Goal: Task Accomplishment & Management: Manage account settings

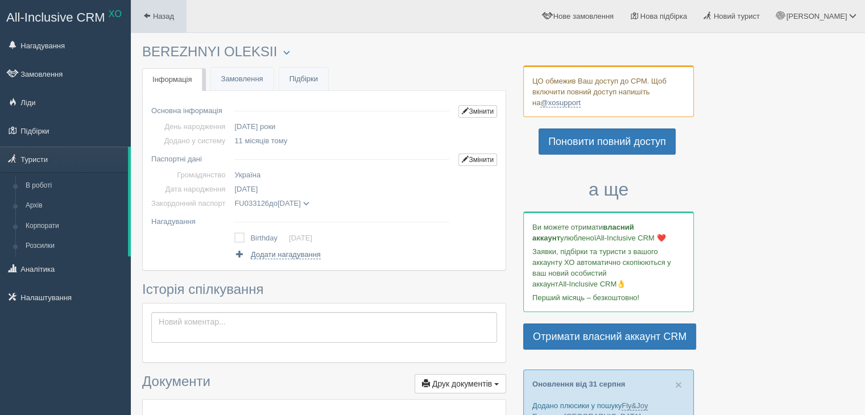
click at [142, 10] on link "Назад" at bounding box center [159, 16] width 56 height 32
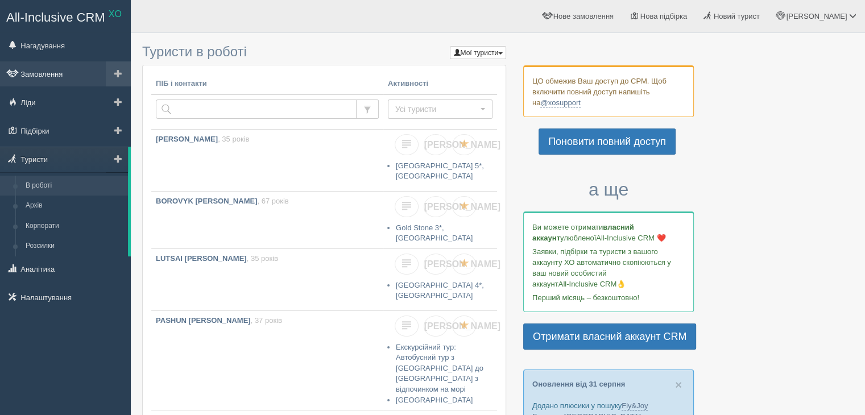
click at [41, 72] on link "Замовлення" at bounding box center [65, 73] width 131 height 25
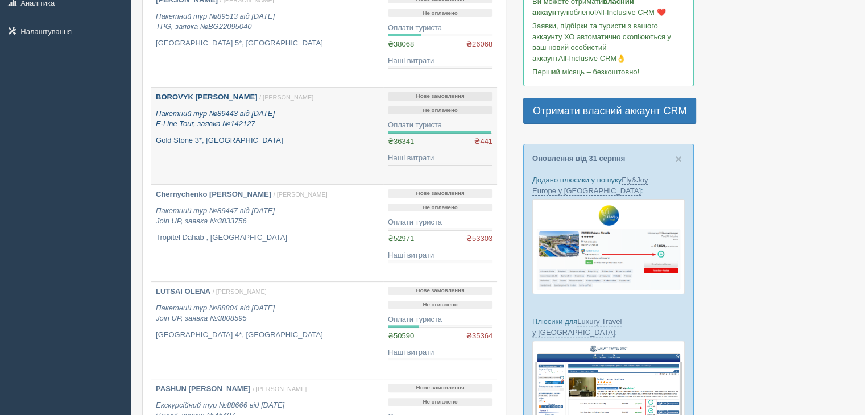
scroll to position [227, 0]
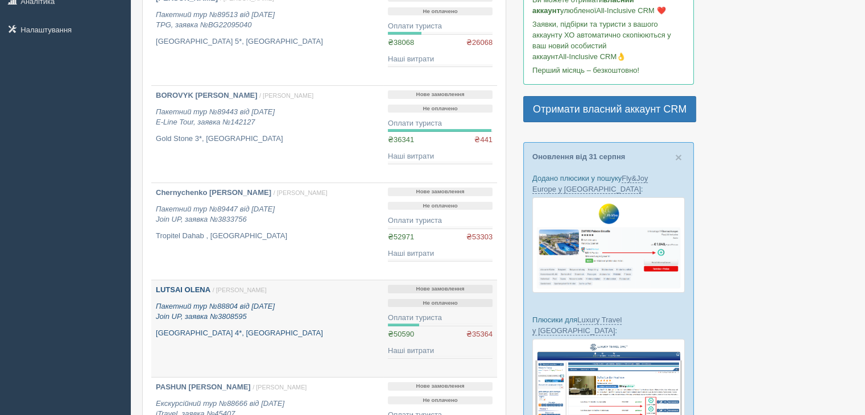
click at [212, 301] on p "Пакетний тур №88804 від 13.08.2025 Join UP, заявка №3808595" at bounding box center [267, 311] width 223 height 21
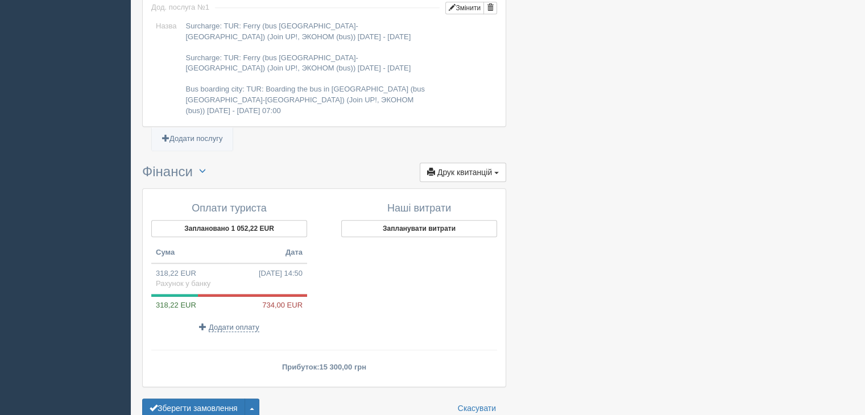
scroll to position [1229, 0]
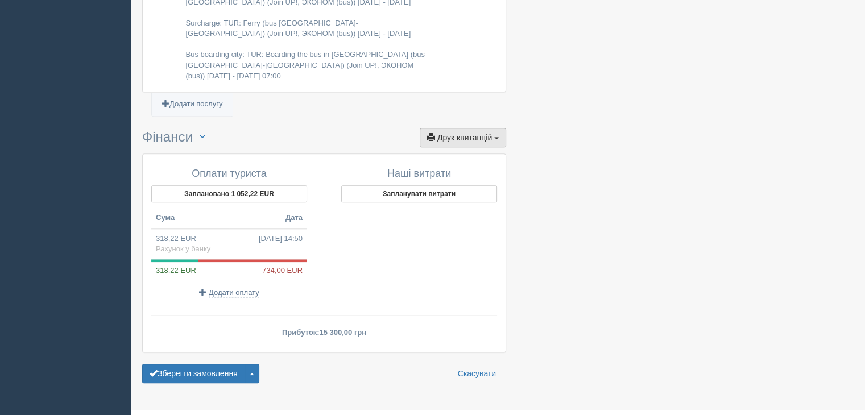
click at [489, 133] on span "Друк квитанцій" at bounding box center [464, 137] width 55 height 9
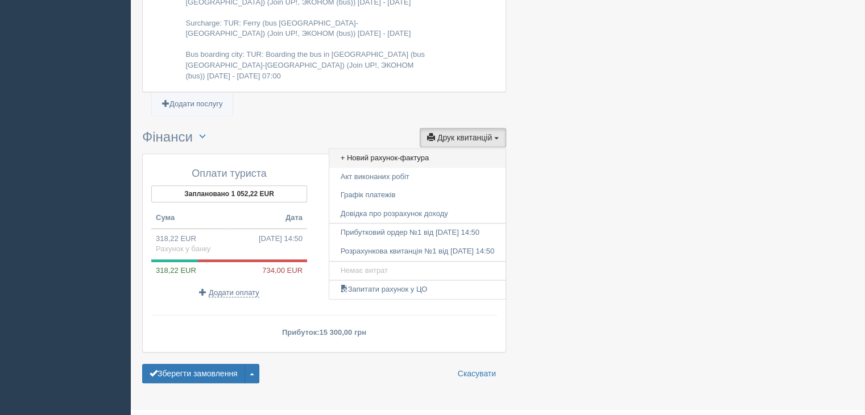
click at [388, 149] on link "+ Новий рахунок-фактура" at bounding box center [417, 158] width 176 height 19
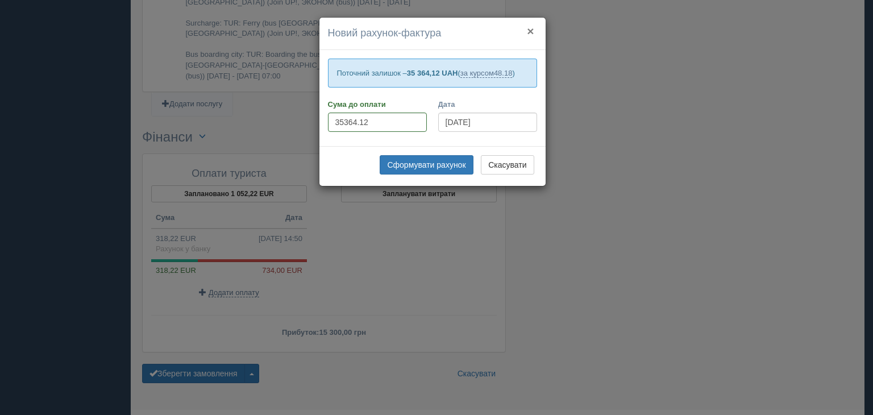
click at [531, 28] on button "×" at bounding box center [530, 31] width 7 height 12
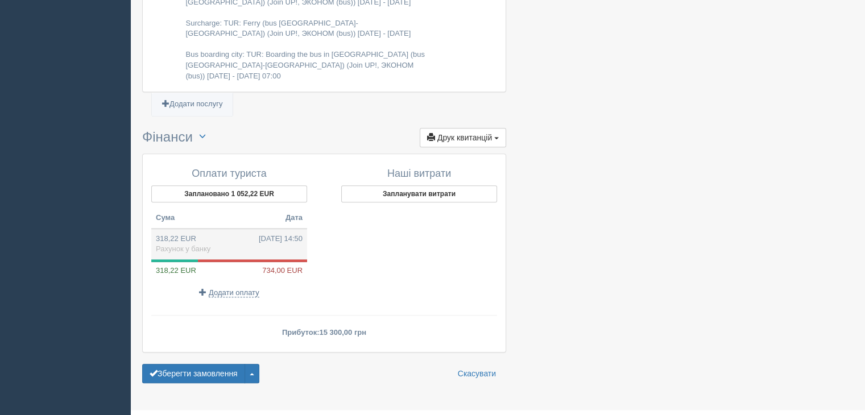
click at [224, 229] on td "318,22 EUR 13.08.2025 14:50 Рахунок у банку" at bounding box center [229, 244] width 156 height 31
type input "15300.00"
type input "48.08"
select select "1166"
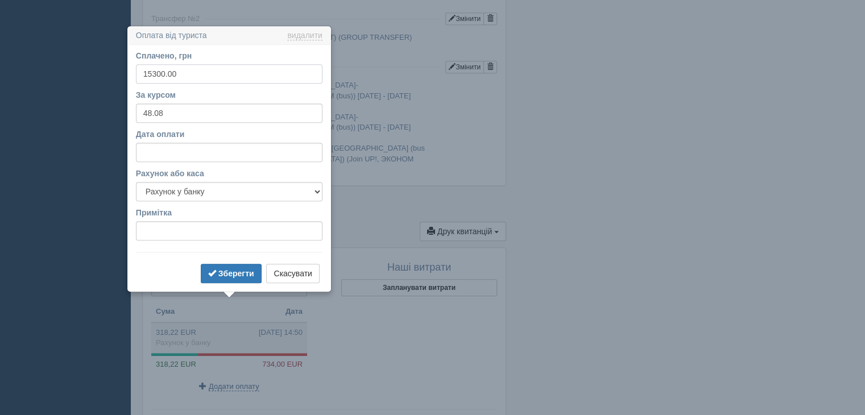
scroll to position [1160, 0]
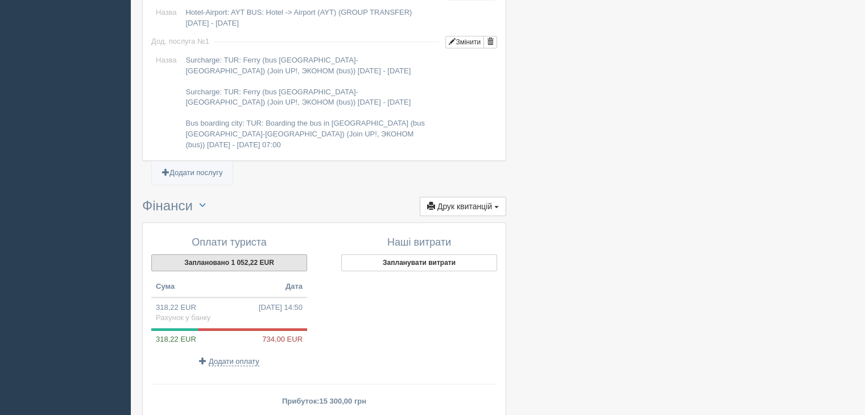
click at [248, 254] on button "Заплановано 1 052,22 EUR" at bounding box center [229, 262] width 156 height 17
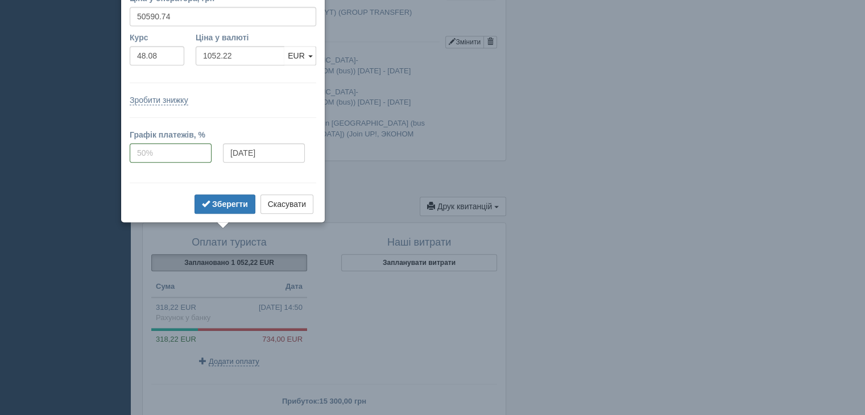
scroll to position [1128, 0]
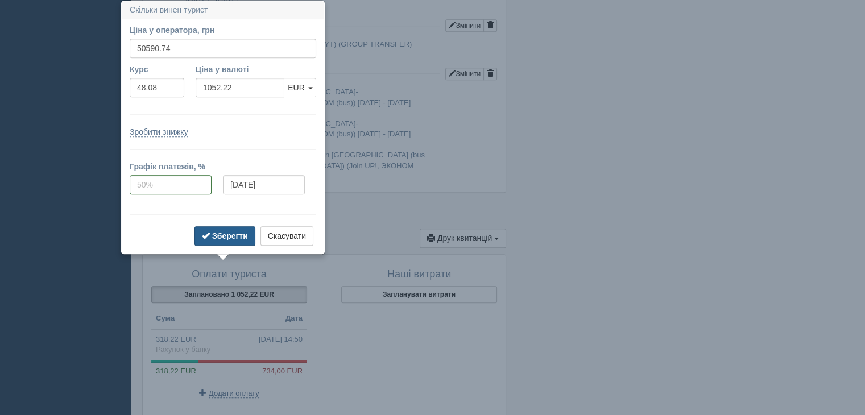
click at [239, 235] on b "Зберегти" at bounding box center [230, 235] width 36 height 9
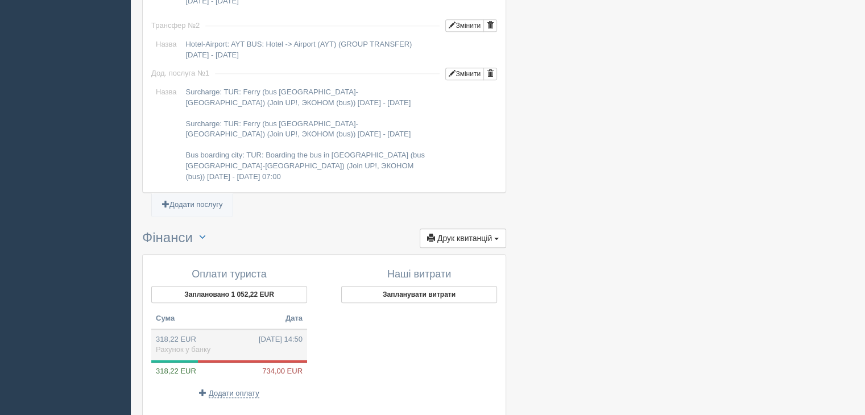
click at [178, 329] on td "318,22 EUR 13.08.2025 14:50 Рахунок у банку" at bounding box center [229, 344] width 156 height 31
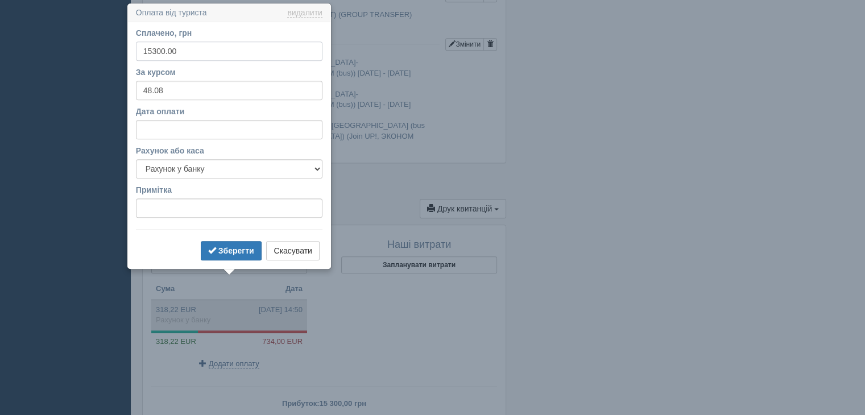
scroll to position [1160, 0]
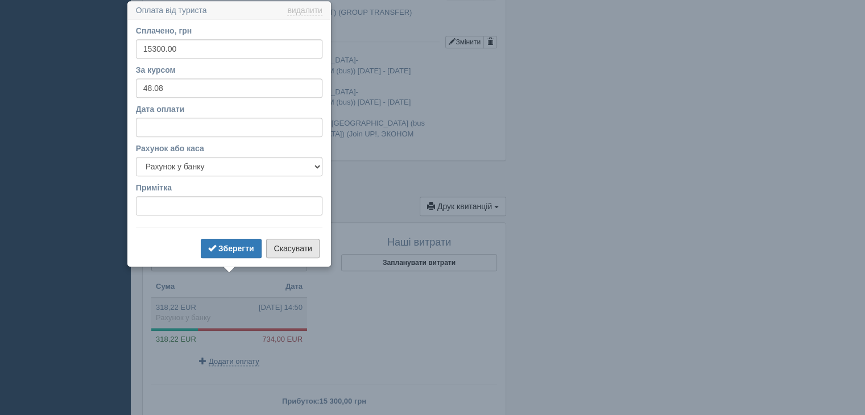
click at [293, 250] on button "Скасувати" at bounding box center [292, 248] width 53 height 19
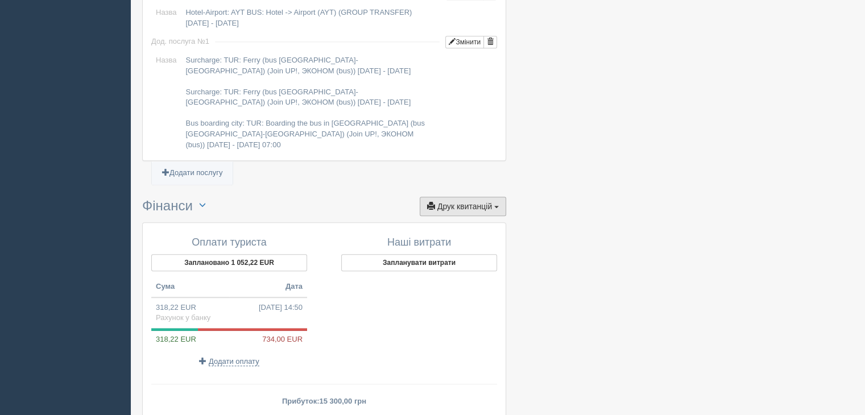
click at [487, 197] on button "Друк квитанцій Друк" at bounding box center [463, 206] width 86 height 19
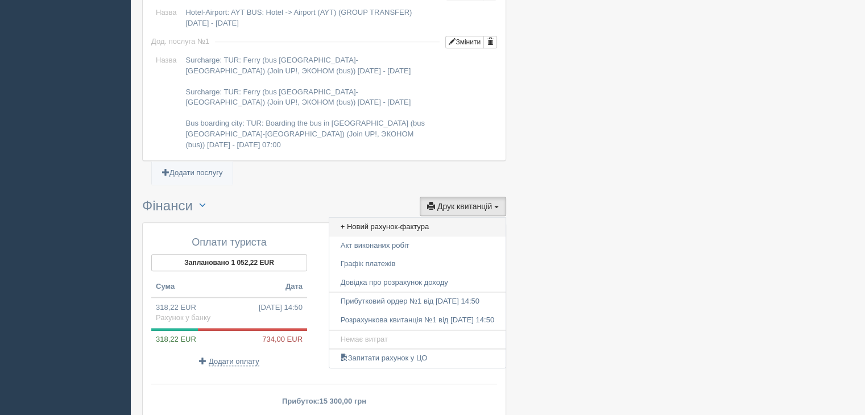
click at [407, 218] on link "+ Новий рахунок-фактура" at bounding box center [417, 227] width 176 height 19
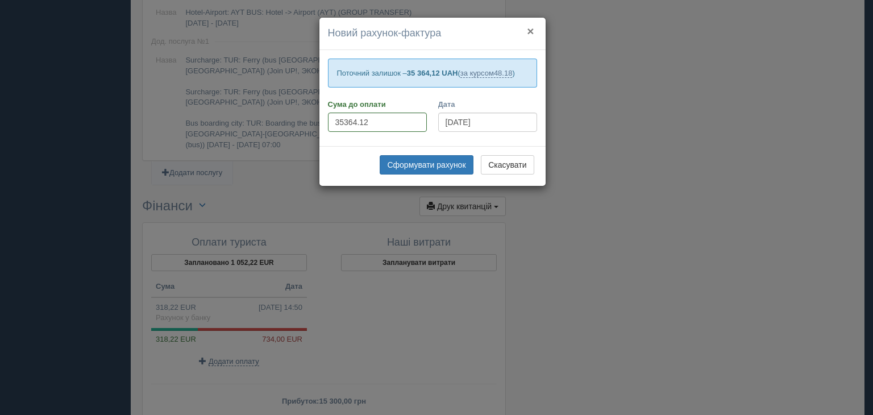
drag, startPoint x: 527, startPoint y: 28, endPoint x: 685, endPoint y: 0, distance: 160.0
click at [529, 28] on button "×" at bounding box center [530, 31] width 7 height 12
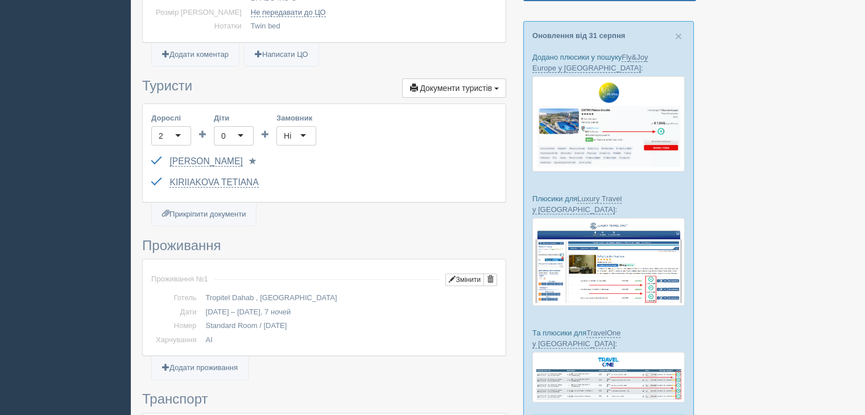
scroll to position [341, 0]
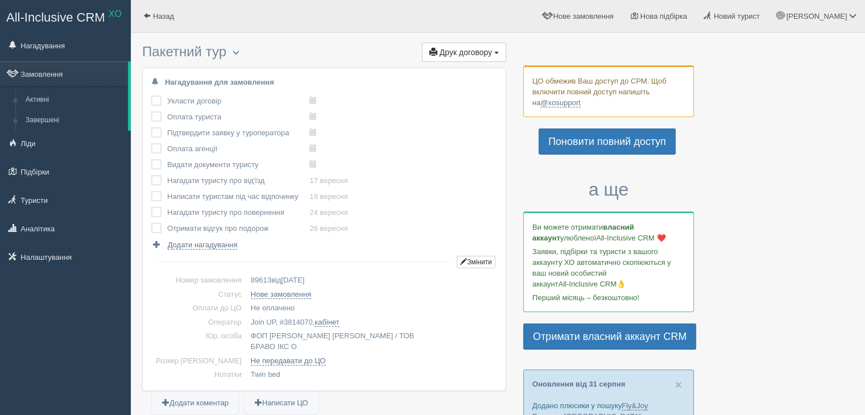
click at [151, 127] on label at bounding box center [151, 127] width 0 height 0
click at [0, 0] on input "checkbox" at bounding box center [0, 0] width 0 height 0
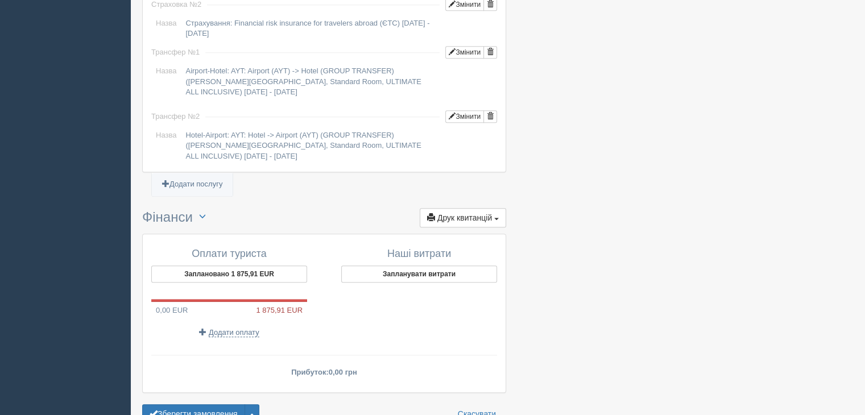
scroll to position [1132, 0]
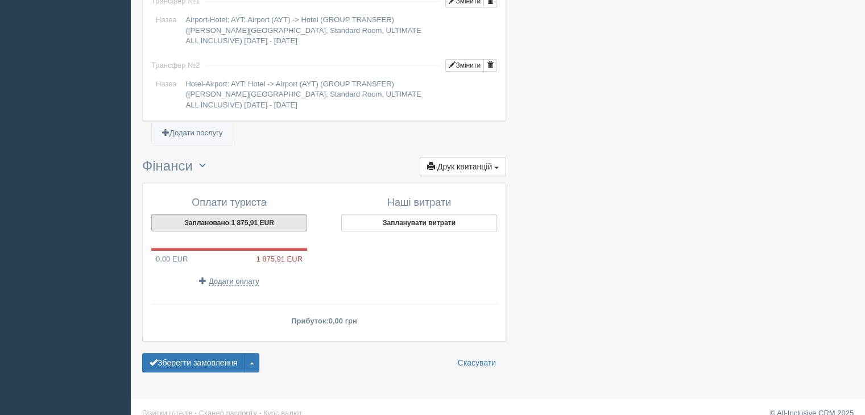
click at [237, 214] on button "Заплановано 1 875,91 EUR" at bounding box center [229, 222] width 156 height 17
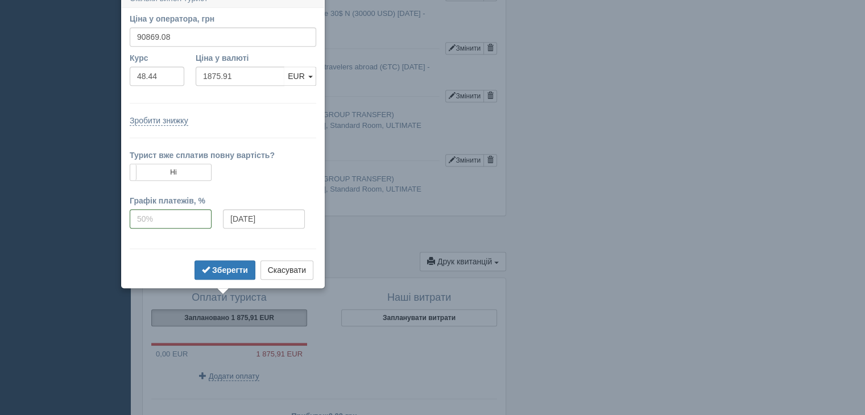
scroll to position [1025, 0]
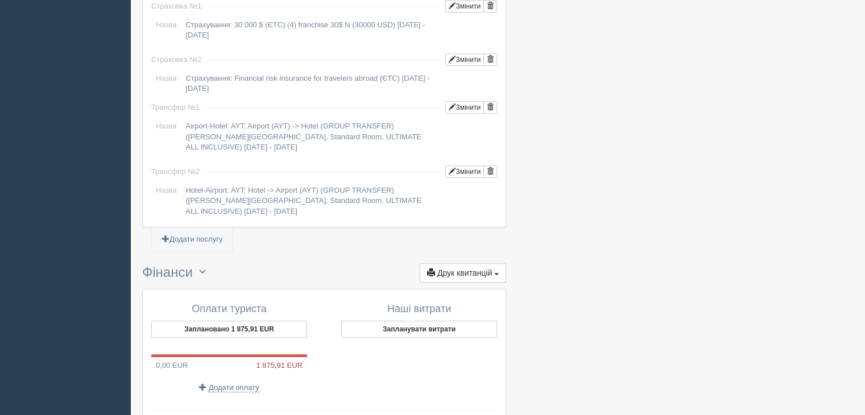
click at [236, 383] on span "Додати оплату" at bounding box center [234, 387] width 51 height 9
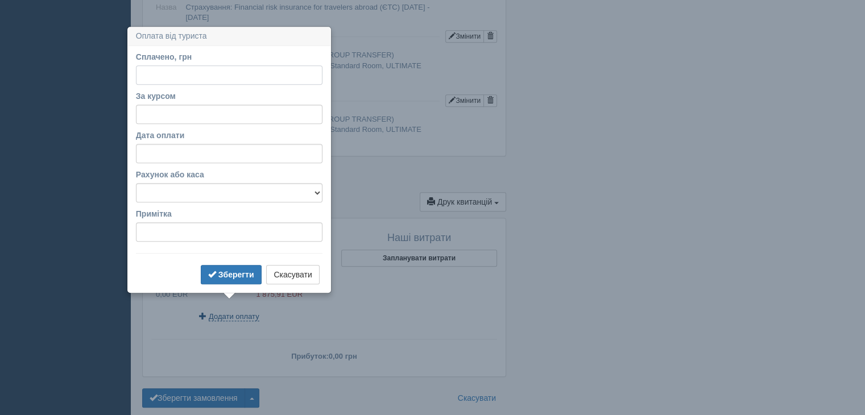
scroll to position [1122, 0]
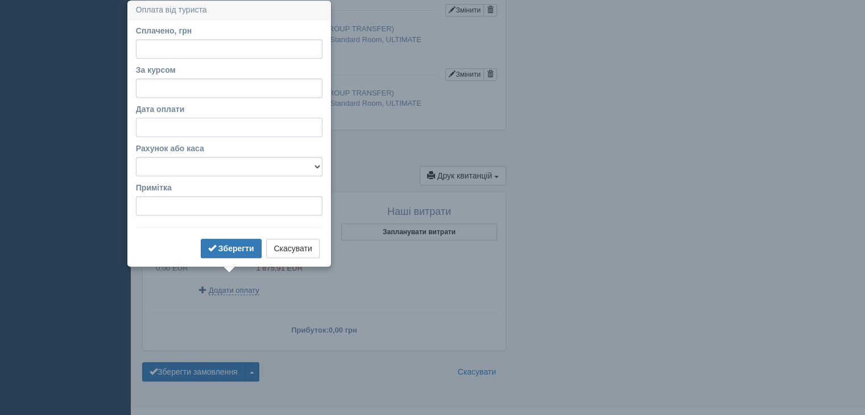
click at [151, 123] on input "Дата оплати" at bounding box center [229, 127] width 187 height 19
select select "15"
select select "37"
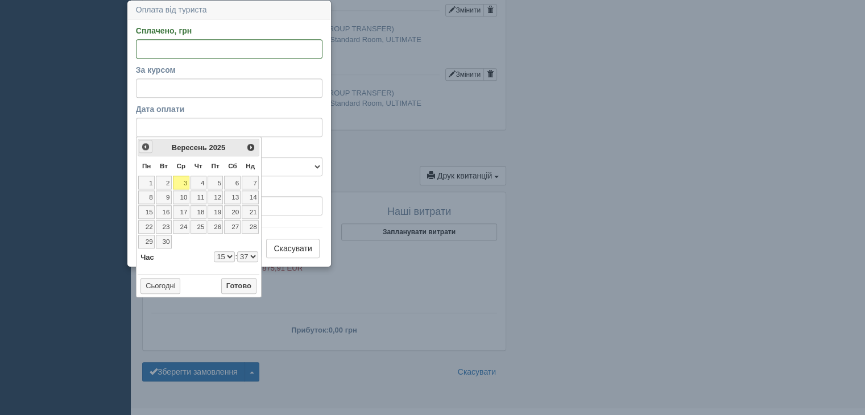
click at [143, 143] on span "<Попер" at bounding box center [145, 146] width 9 height 9
select select "15"
select select "37"
click at [233, 208] on link "16" at bounding box center [232, 212] width 16 height 14
select select "15"
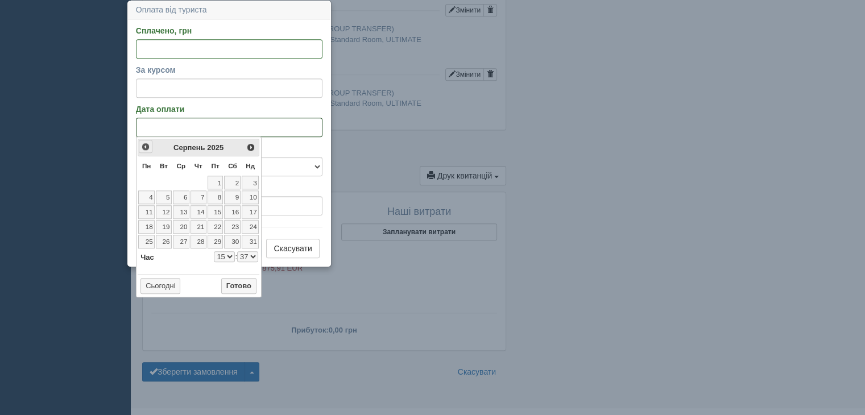
select select "37"
click at [238, 209] on link "16" at bounding box center [232, 212] width 16 height 14
select select "15"
select select "37"
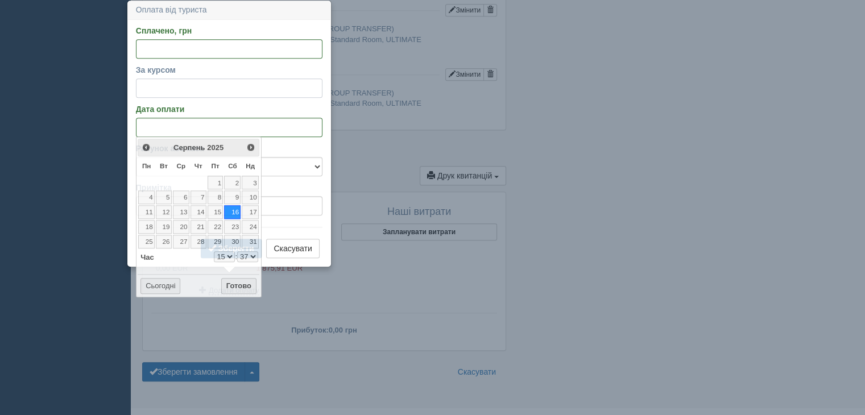
click at [160, 88] on input "За курсом" at bounding box center [229, 87] width 187 height 19
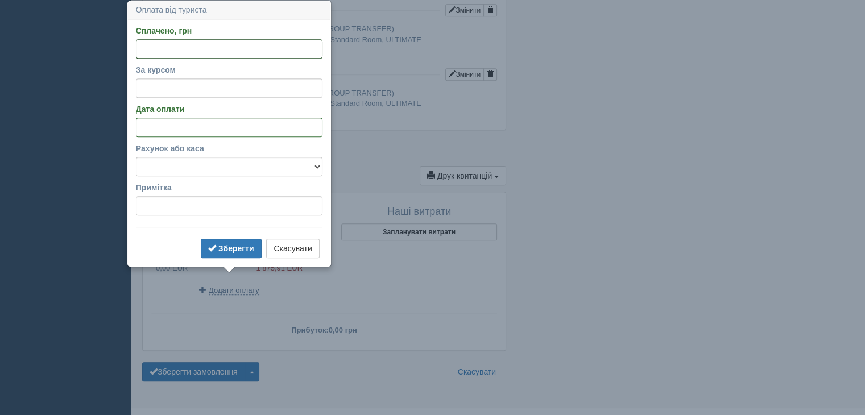
click at [148, 53] on input "Сплачено, грн" at bounding box center [229, 48] width 187 height 19
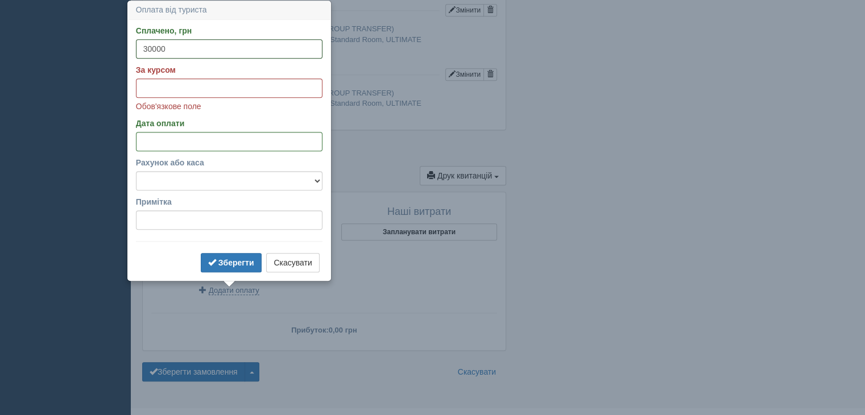
click at [154, 48] on input "30000" at bounding box center [229, 48] width 187 height 19
type input "30000"
click at [185, 90] on input "За курсом" at bounding box center [229, 87] width 187 height 19
paste input "48.4405"
type input "48.4405"
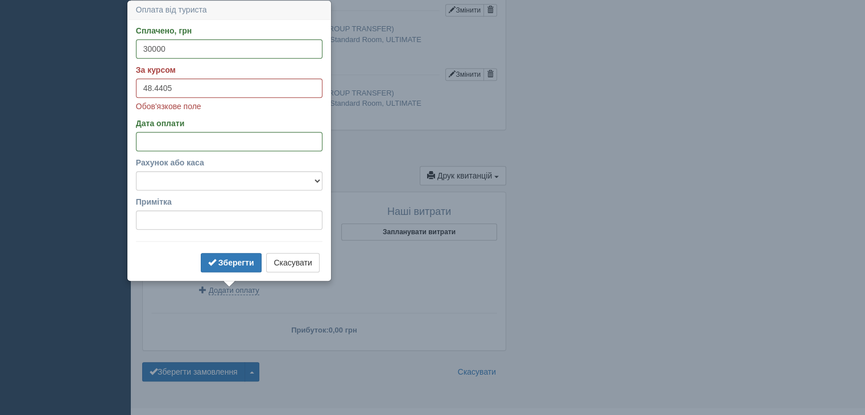
drag, startPoint x: 297, startPoint y: 169, endPoint x: 293, endPoint y: 179, distance: 10.5
click at [295, 171] on div "Рахунок або каса Готівка Картка Рахунок у банку" at bounding box center [229, 174] width 187 height 34
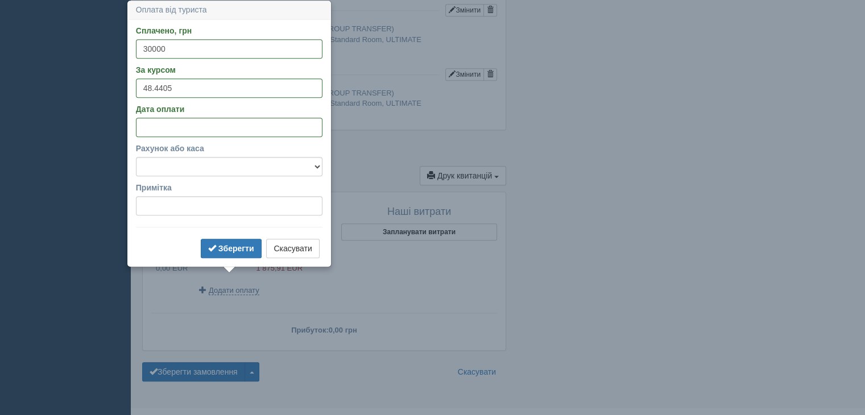
click at [293, 180] on form "Сплачено, грн 30000 За курсом 48.4405 Дата оплати Рахунок або каса Готівка Карт…" at bounding box center [229, 143] width 187 height 236
click at [293, 176] on div "Рахунок або каса Готівка Картка Рахунок у банку" at bounding box center [229, 160] width 187 height 34
click at [282, 165] on select "Готівка Картка Рахунок у банку" at bounding box center [229, 166] width 187 height 19
click at [312, 168] on select "Готівка Картка Рахунок у банку" at bounding box center [229, 166] width 187 height 19
click at [304, 164] on select "Готівка Картка Рахунок у банку" at bounding box center [229, 166] width 187 height 19
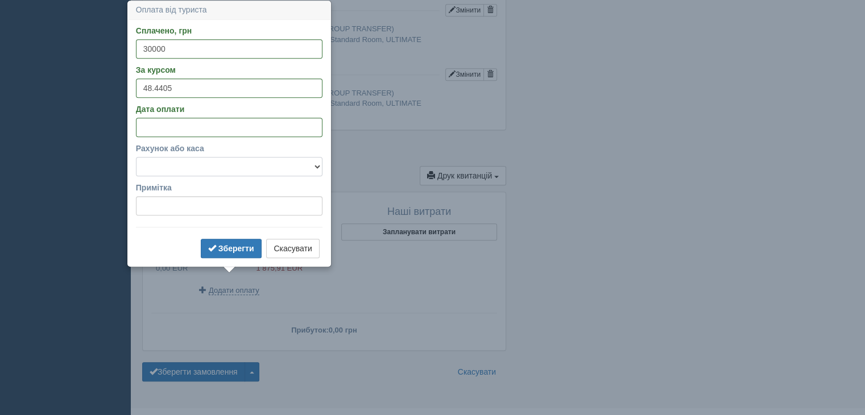
select select "1166"
click at [136, 157] on select "Готівка Картка Рахунок у банку" at bounding box center [229, 166] width 187 height 19
click at [225, 247] on b "Зберегти" at bounding box center [236, 248] width 36 height 9
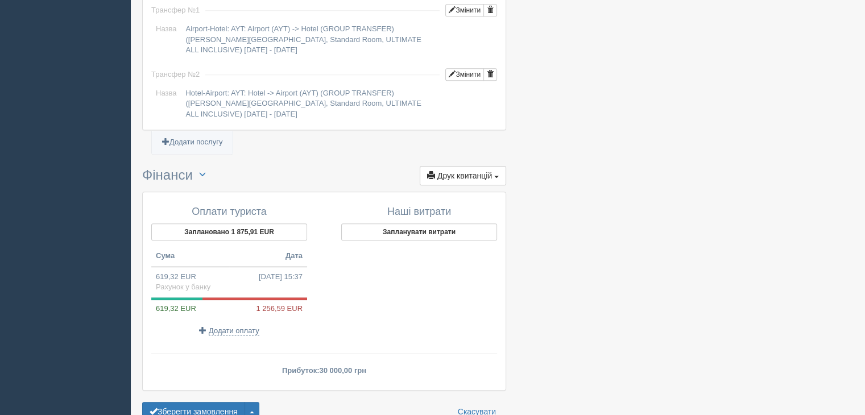
click at [441, 302] on div at bounding box center [419, 299] width 156 height 84
click at [296, 325] on p "Додати оплату" at bounding box center [229, 330] width 156 height 11
click at [490, 171] on span "Друк квитанцій" at bounding box center [464, 175] width 55 height 9
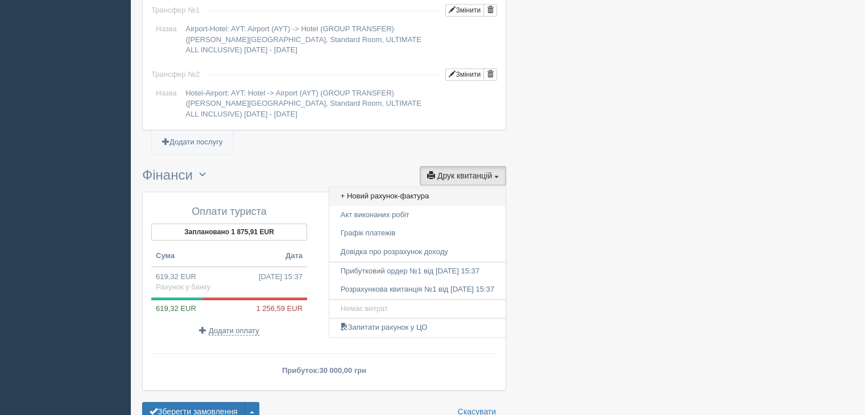
click at [419, 187] on link "+ Новий рахунок-фактура" at bounding box center [417, 196] width 176 height 19
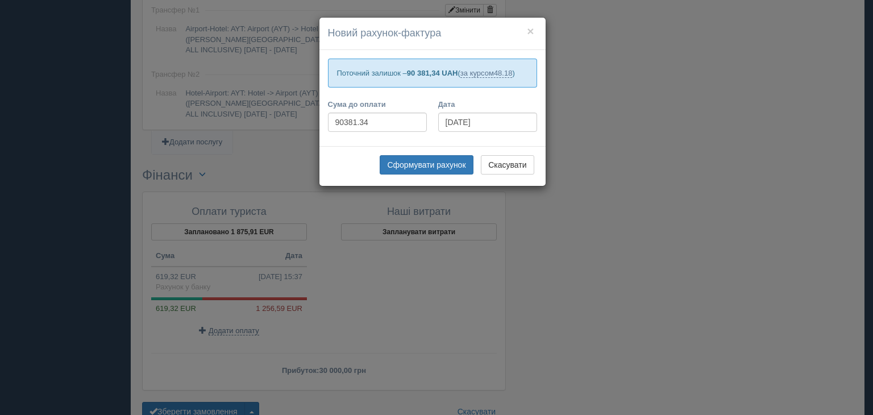
click at [704, 265] on div "× Новий рахунок-фактура Поточний залишок – 90 381,34 UAH ( за курсом 48.18 ) Су…" at bounding box center [436, 207] width 873 height 415
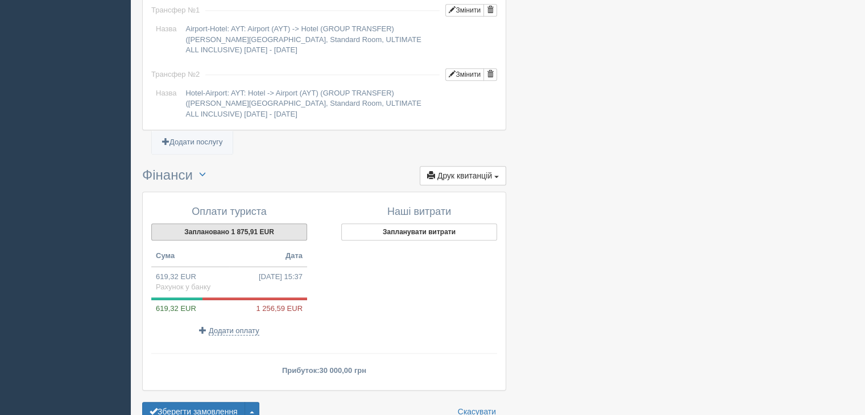
click at [252, 223] on button "Заплановано 1 875,91 EUR" at bounding box center [229, 231] width 156 height 17
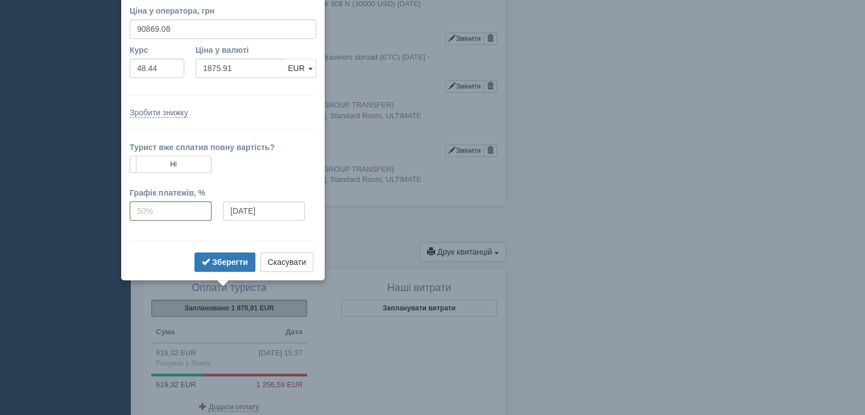
scroll to position [1027, 0]
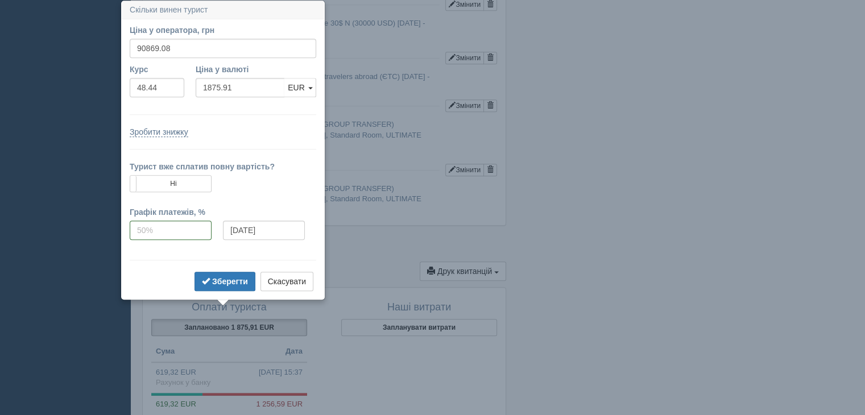
click at [261, 132] on div "Зробити знижку" at bounding box center [223, 131] width 187 height 11
click at [227, 279] on b "Зберегти" at bounding box center [230, 281] width 36 height 9
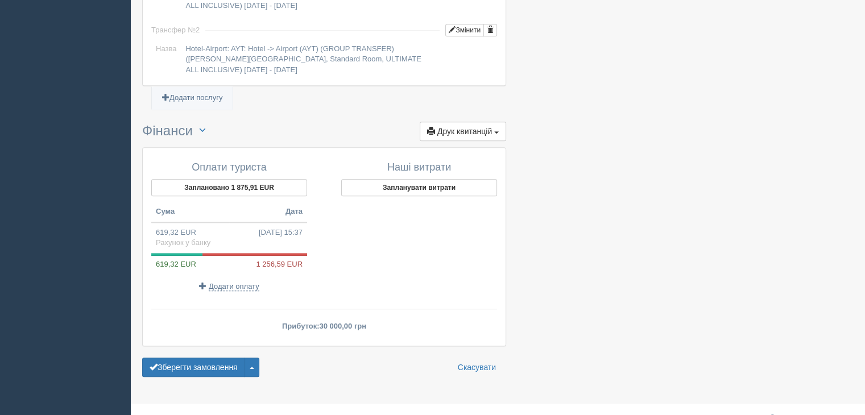
scroll to position [1171, 0]
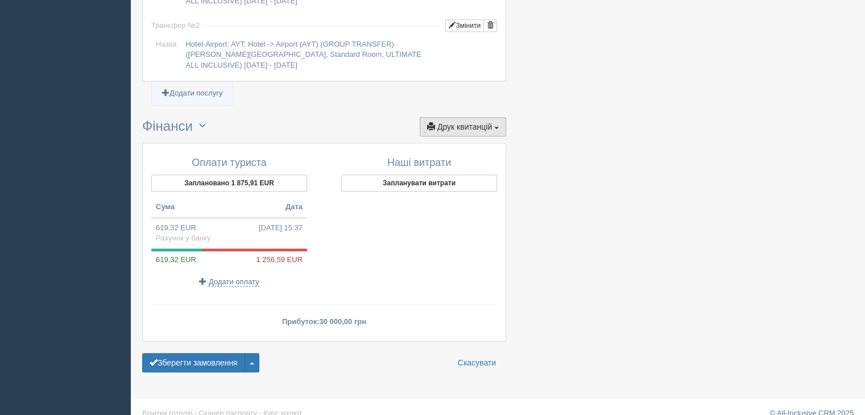
click at [474, 119] on button "Друк квитанцій Друк" at bounding box center [463, 126] width 86 height 19
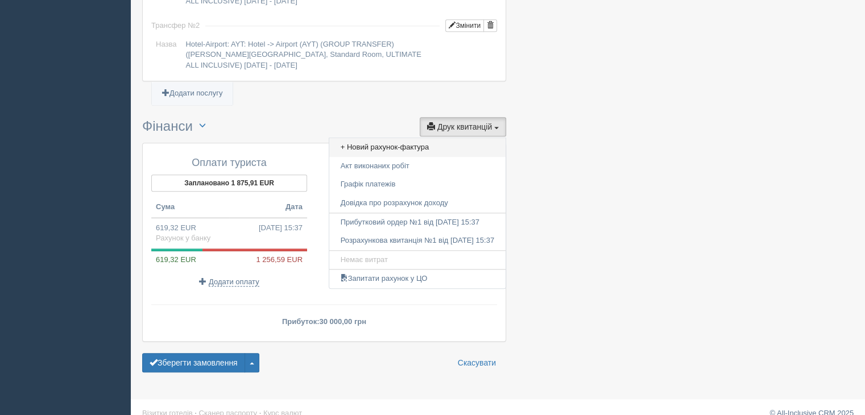
click at [372, 138] on link "+ Новий рахунок-фактура" at bounding box center [417, 147] width 176 height 19
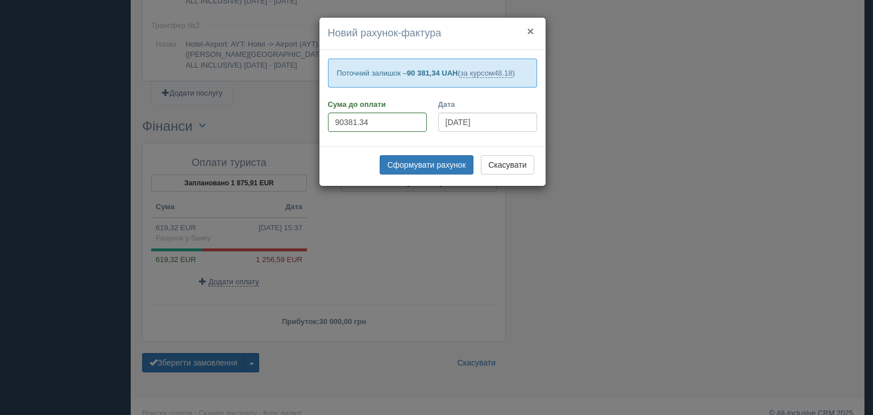
click at [529, 27] on button "×" at bounding box center [530, 31] width 7 height 12
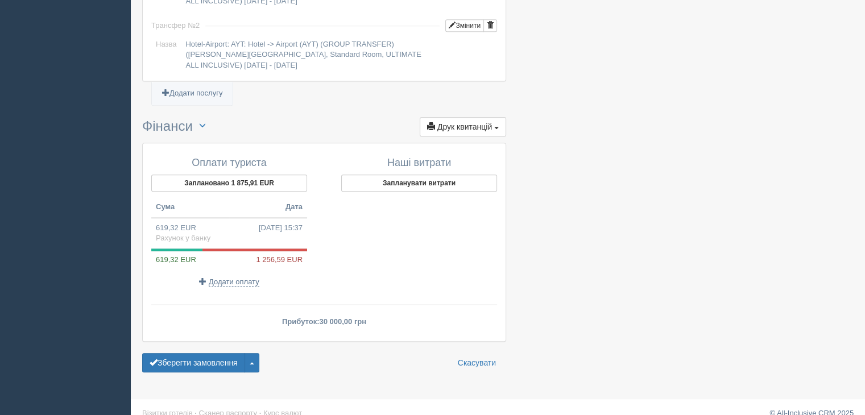
click at [496, 117] on button "Друк квитанцій Друк" at bounding box center [463, 126] width 86 height 19
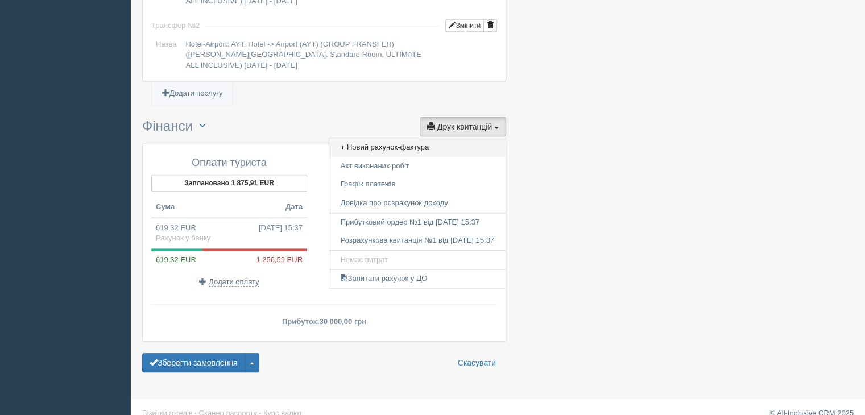
click at [430, 138] on link "+ Новий рахунок-фактура" at bounding box center [417, 147] width 176 height 19
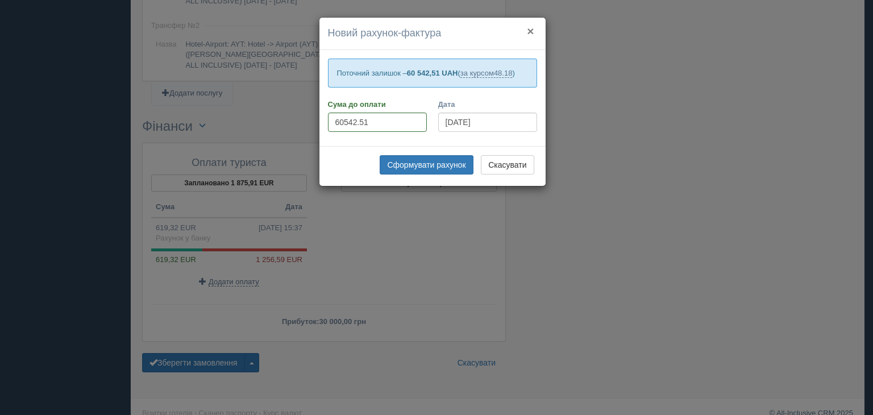
click at [531, 28] on button "×" at bounding box center [530, 31] width 7 height 12
